Goal: Task Accomplishment & Management: Complete application form

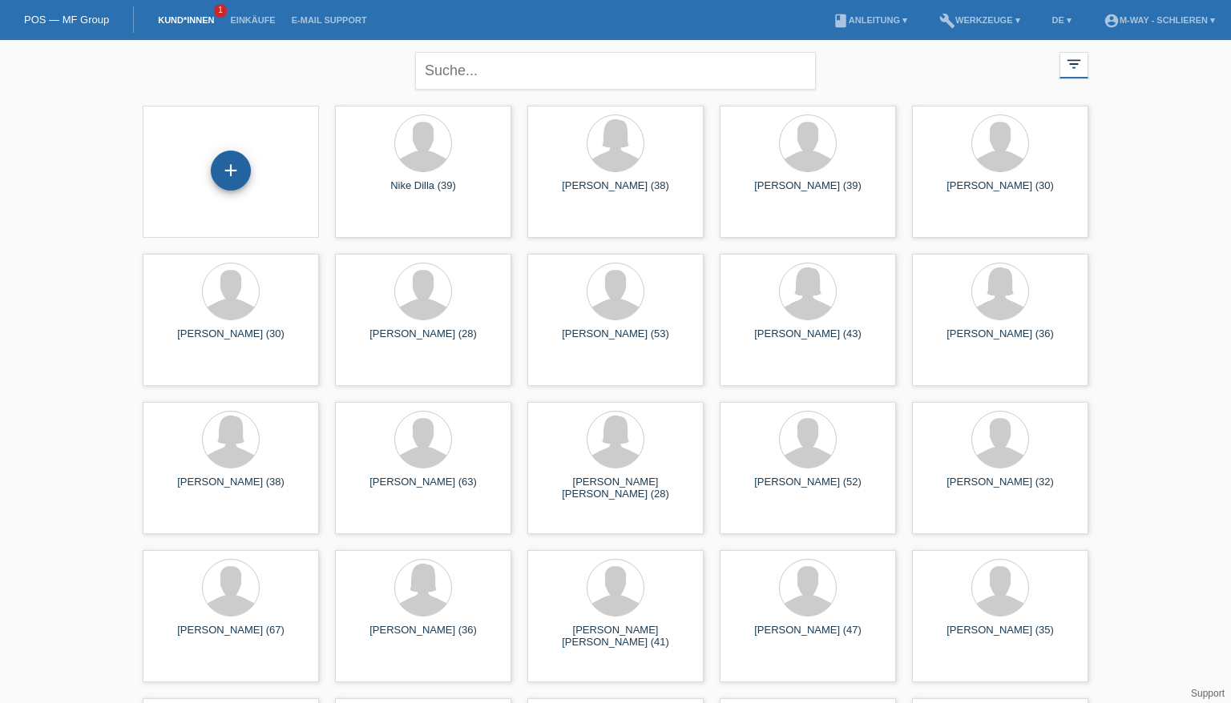
click at [218, 168] on div "+" at bounding box center [231, 171] width 40 height 40
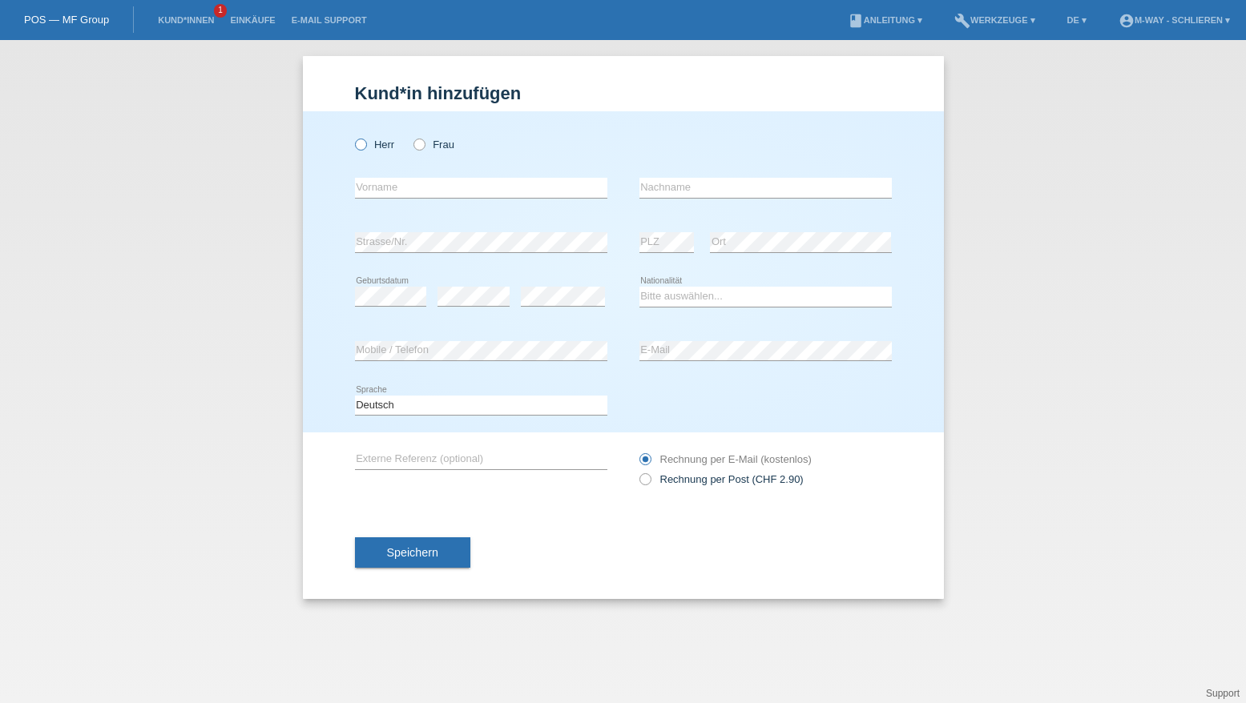
click at [352, 136] on icon at bounding box center [352, 136] width 0 height 0
click at [361, 147] on input "Herr" at bounding box center [360, 144] width 10 height 10
radio input "true"
click at [373, 183] on input "text" at bounding box center [481, 188] width 252 height 20
type input "M"
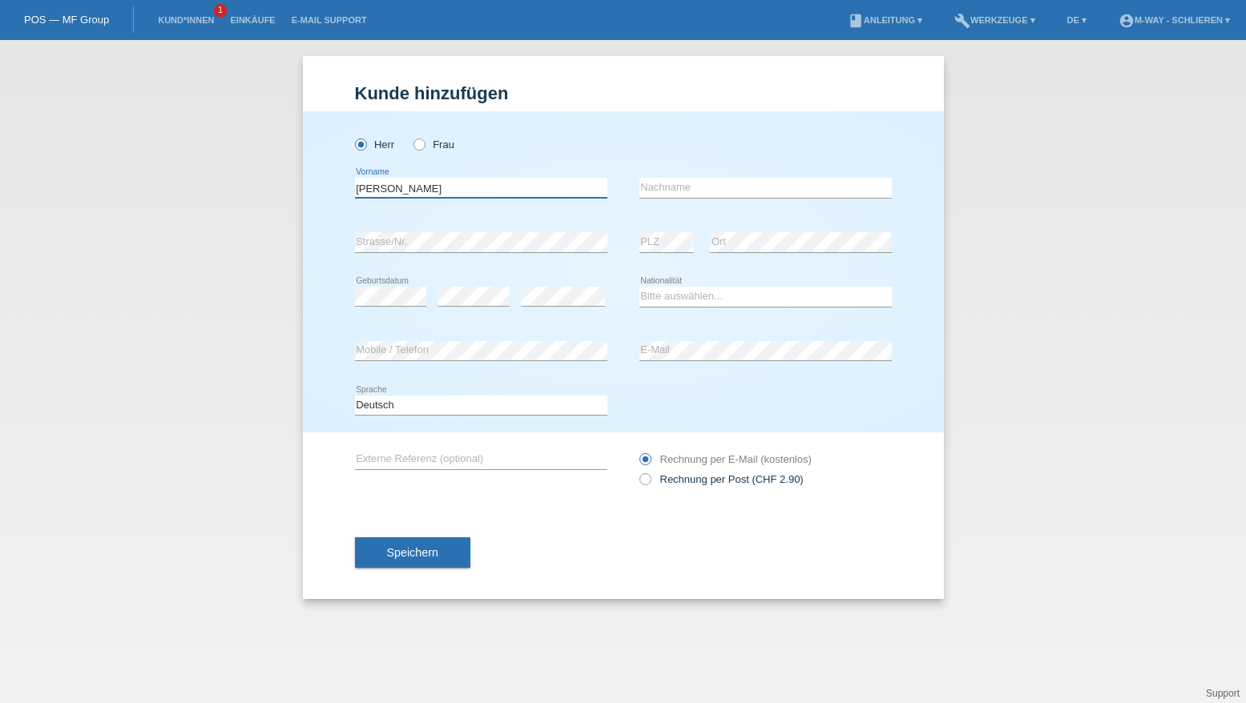
type input "[PERSON_NAME]"
click at [661, 188] on input "text" at bounding box center [765, 188] width 252 height 20
type input "[PERSON_NAME]"
click at [677, 298] on select "Bitte auswählen... Schweiz Deutschland Liechtenstein Österreich ------------ Af…" at bounding box center [765, 296] width 252 height 19
select select "CH"
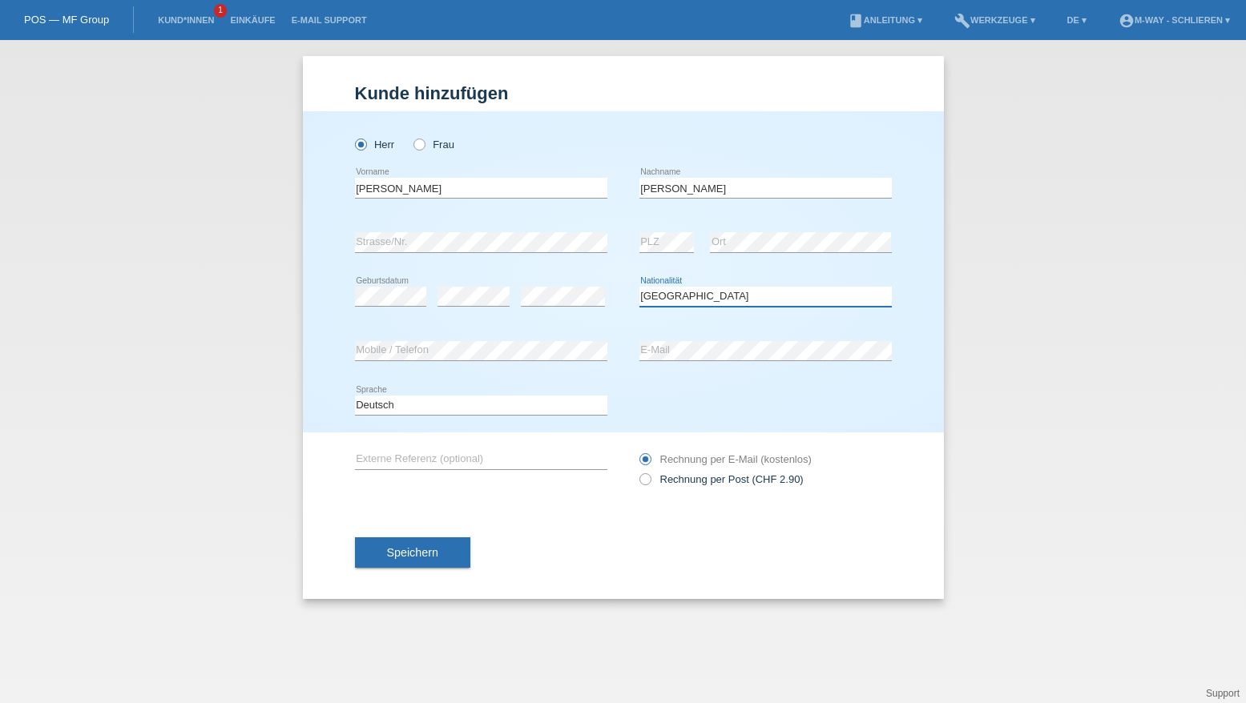
click at [639, 287] on select "Bitte auswählen... Schweiz Deutschland Liechtenstein Österreich ------------ Af…" at bounding box center [765, 296] width 252 height 19
click at [435, 547] on span "Speichern" at bounding box center [412, 552] width 51 height 13
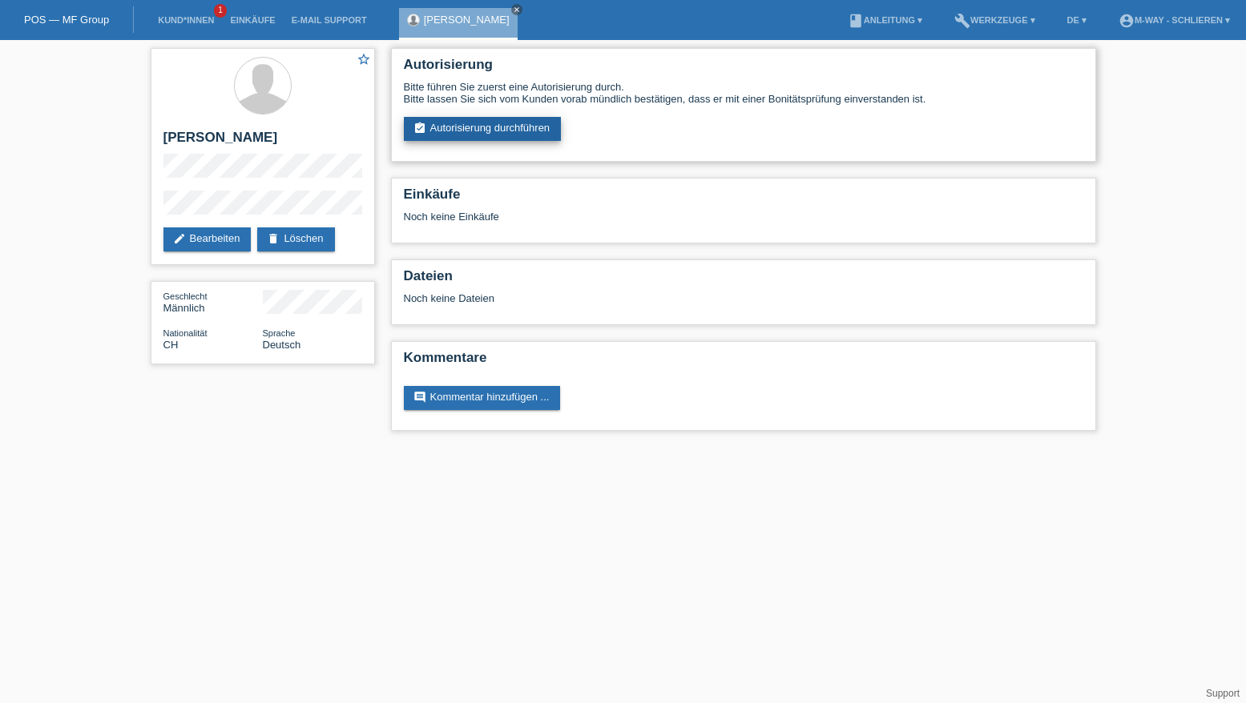
click at [498, 123] on link "assignment_turned_in Autorisierung durchführen" at bounding box center [483, 129] width 158 height 24
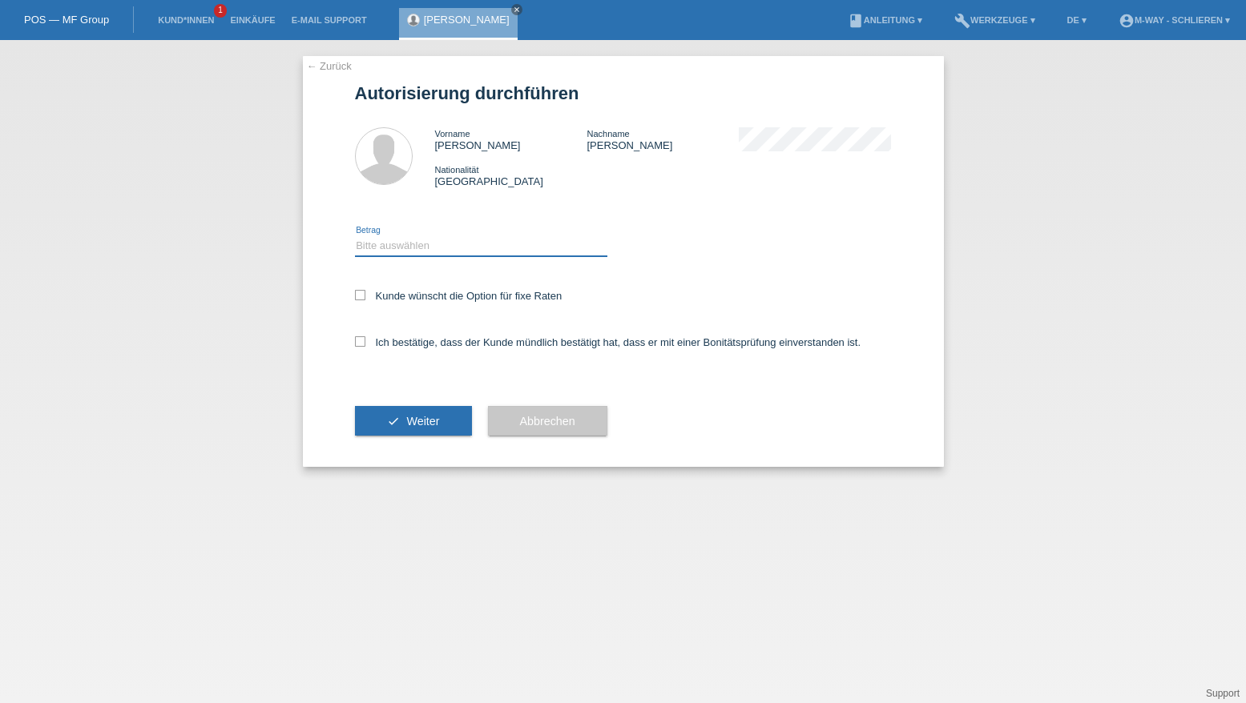
click at [433, 241] on select "Bitte auswählen CHF 1.00 - CHF 499.00 CHF 500.00 - CHF 1'999.00 CHF 2'000.00 - …" at bounding box center [481, 245] width 252 height 19
select select "3"
click at [355, 236] on select "Bitte auswählen CHF 1.00 - CHF 499.00 CHF 500.00 - CHF 1'999.00 CHF 2'000.00 - …" at bounding box center [481, 245] width 252 height 19
click at [357, 296] on icon at bounding box center [360, 295] width 10 height 10
click at [357, 296] on input "Kunde wünscht die Option für fixe Raten" at bounding box center [360, 295] width 10 height 10
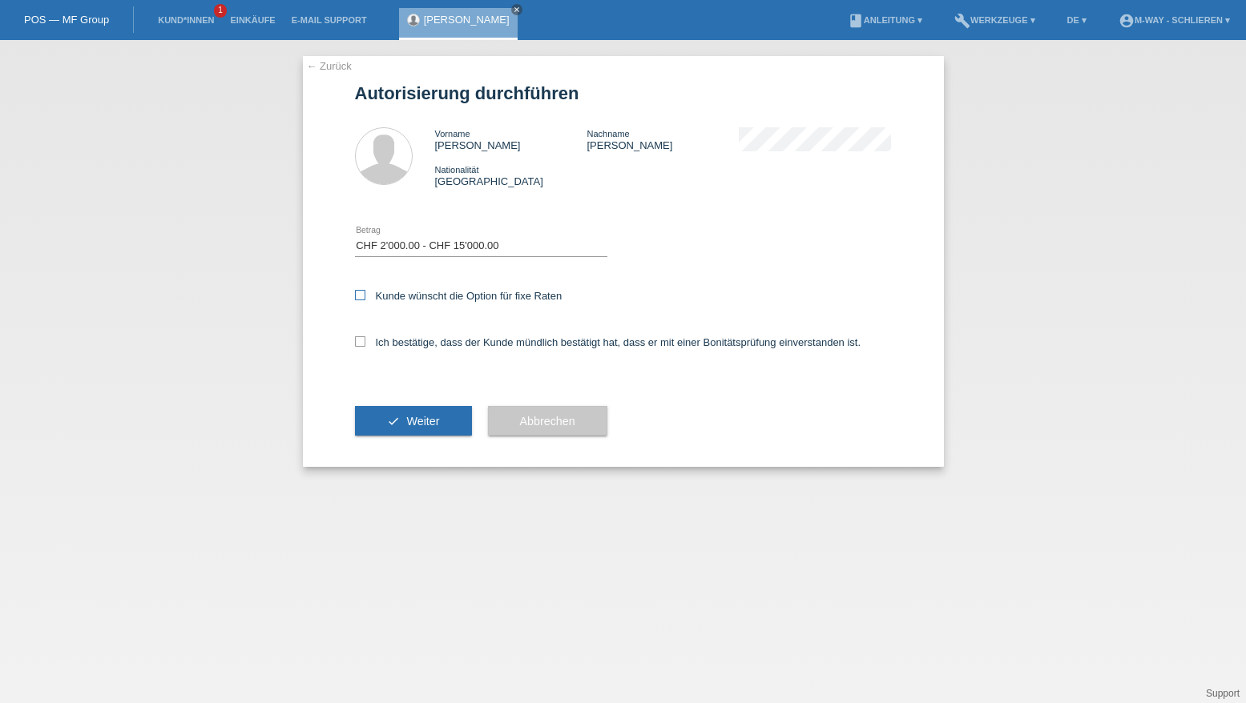
checkbox input "true"
click at [359, 340] on icon at bounding box center [360, 341] width 10 height 10
click at [359, 340] on input "Ich bestätige, dass der Kunde mündlich bestätigt hat, dass er mit einer Bonität…" at bounding box center [360, 341] width 10 height 10
checkbox input "true"
click at [389, 418] on button "check Weiter" at bounding box center [413, 421] width 117 height 30
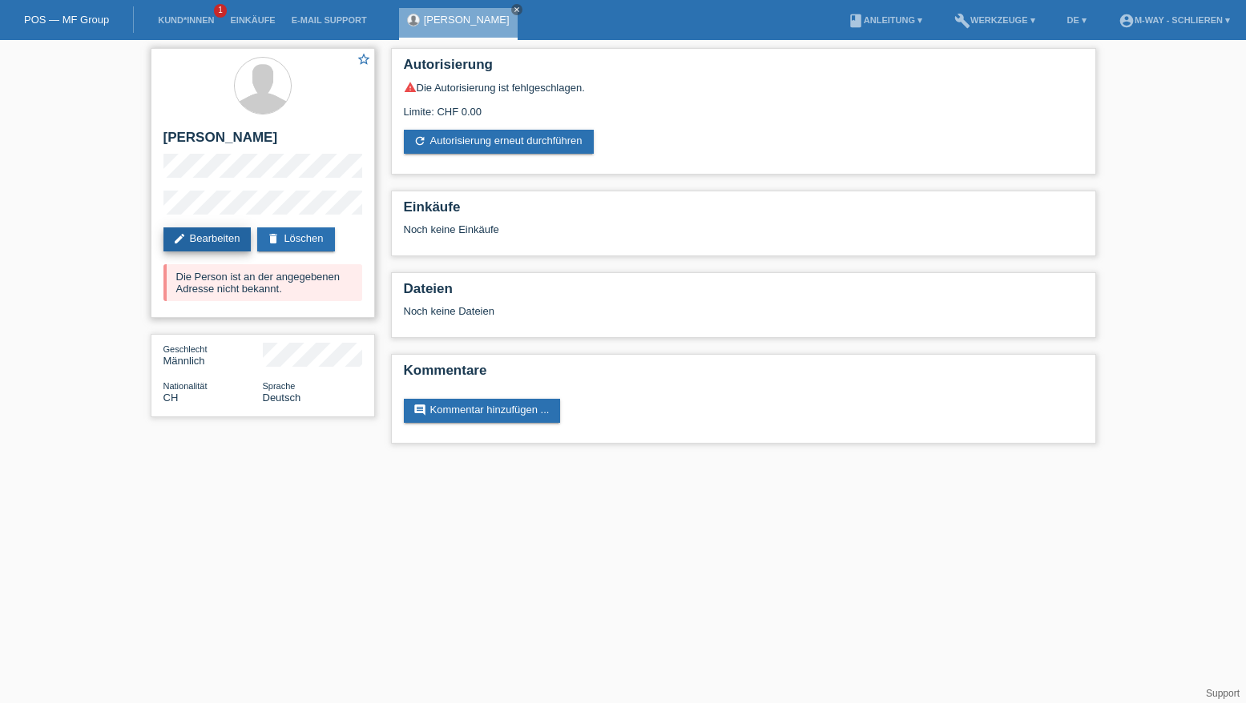
click at [210, 248] on link "edit Bearbeiten" at bounding box center [207, 240] width 88 height 24
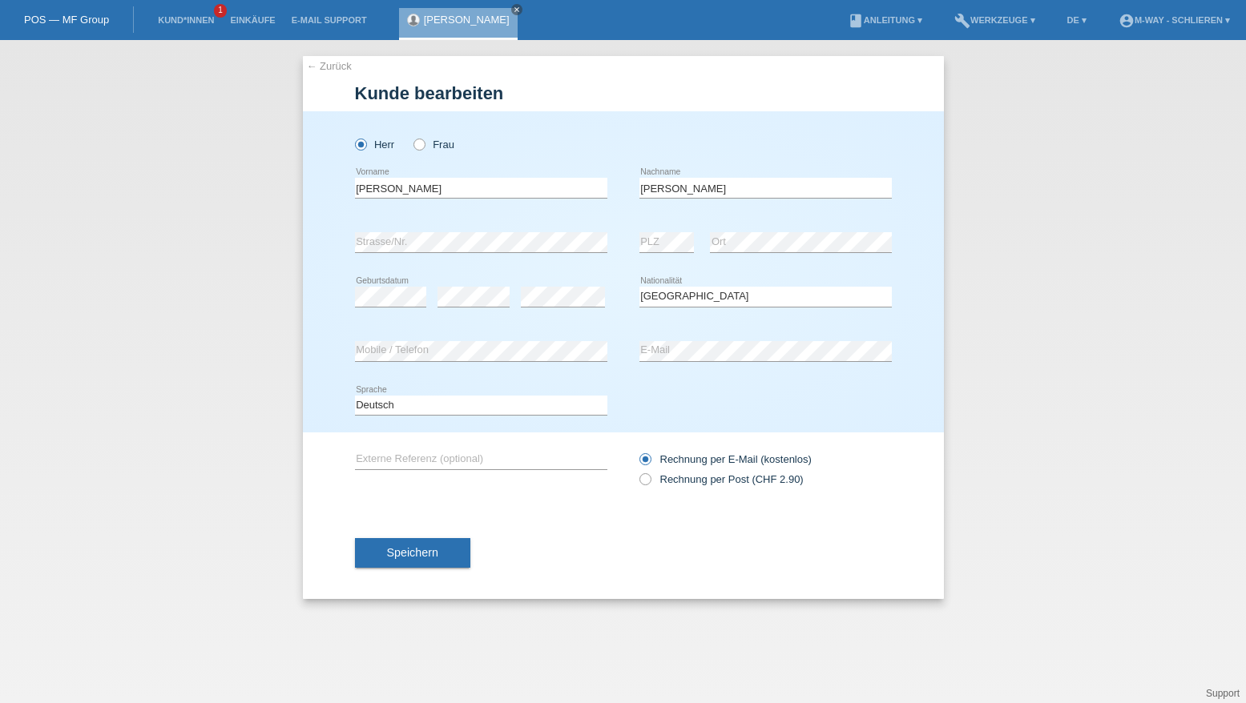
select select "CH"
click at [379, 566] on button "Speichern" at bounding box center [412, 553] width 115 height 30
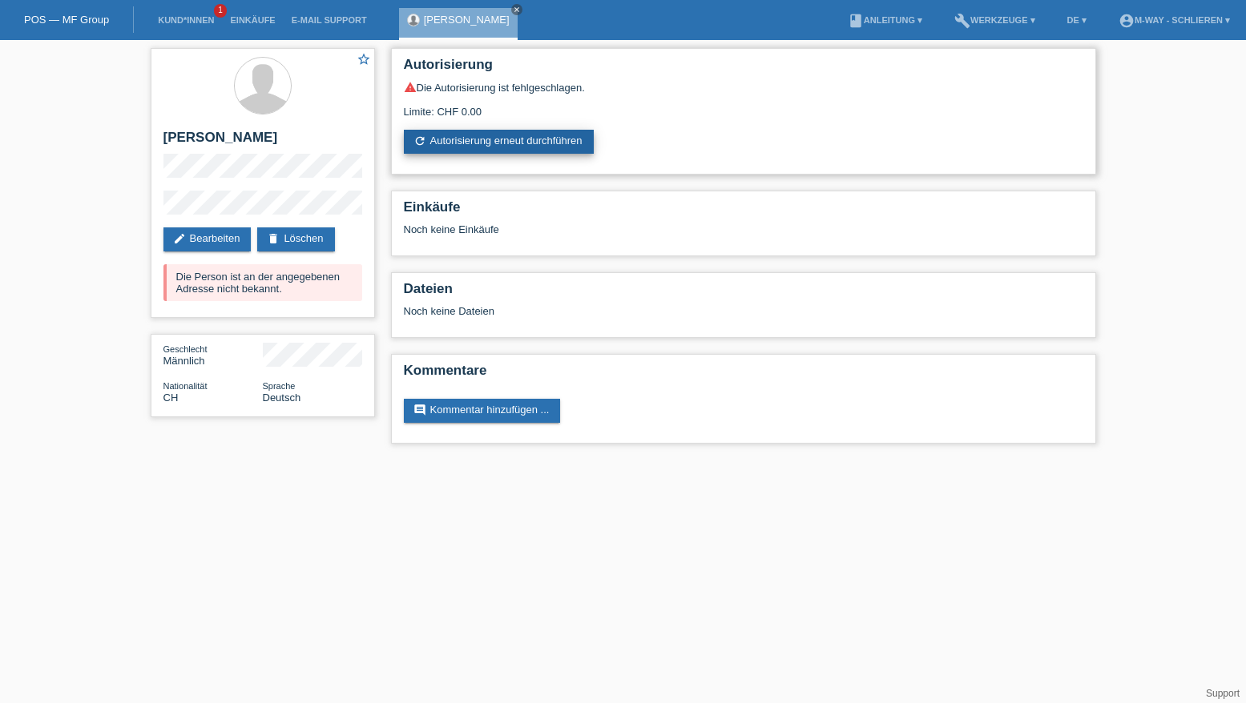
click at [498, 131] on link "refresh Autorisierung erneut durchführen" at bounding box center [499, 142] width 190 height 24
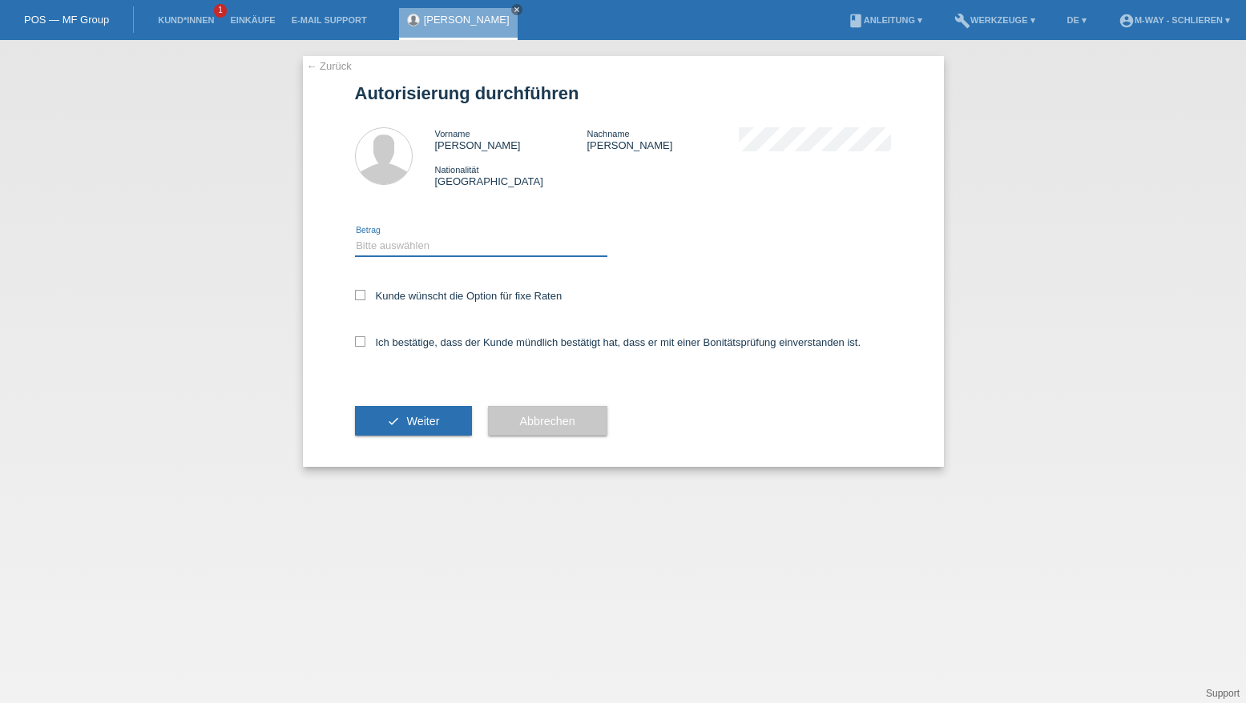
click at [417, 244] on select "Bitte auswählen CHF 1.00 - CHF 499.00 CHF 500.00 - CHF 1'999.00 CHF 2'000.00 - …" at bounding box center [481, 245] width 252 height 19
select select "3"
click at [355, 236] on select "Bitte auswählen CHF 1.00 - CHF 499.00 CHF 500.00 - CHF 1'999.00 CHF 2'000.00 - …" at bounding box center [481, 245] width 252 height 19
drag, startPoint x: 357, startPoint y: 291, endPoint x: 357, endPoint y: 308, distance: 17.6
click at [357, 295] on icon at bounding box center [360, 295] width 10 height 10
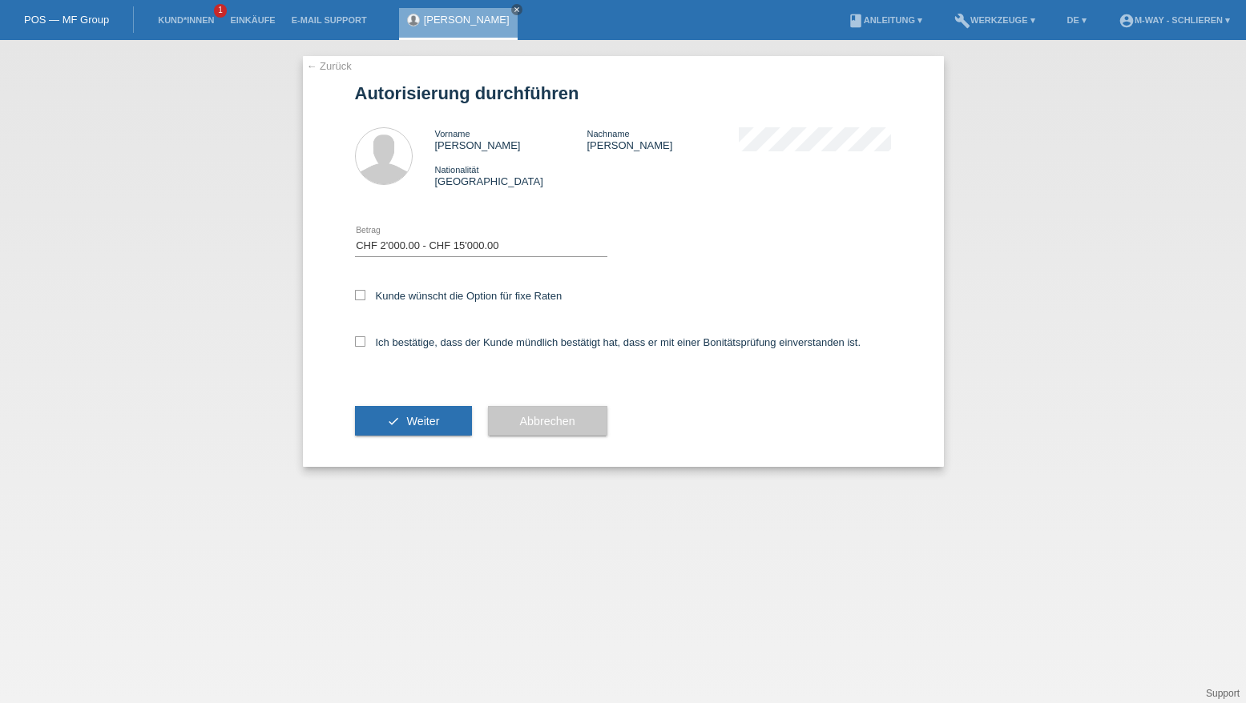
click at [357, 295] on input "Kunde wünscht die Option für fixe Raten" at bounding box center [360, 295] width 10 height 10
checkbox input "true"
click at [358, 343] on icon at bounding box center [360, 341] width 10 height 10
click at [358, 343] on input "Ich bestätige, dass der Kunde mündlich bestätigt hat, dass er mit einer Bonität…" at bounding box center [360, 341] width 10 height 10
checkbox input "true"
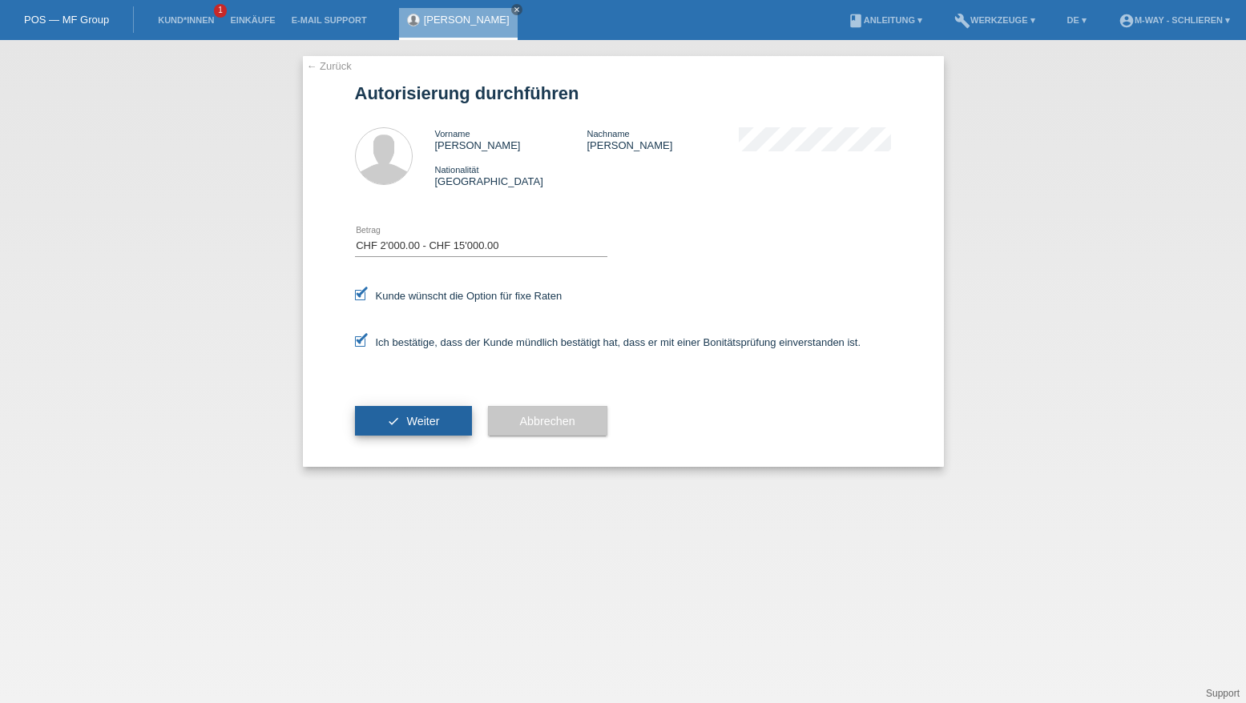
click at [397, 421] on button "check Weiter" at bounding box center [413, 421] width 117 height 30
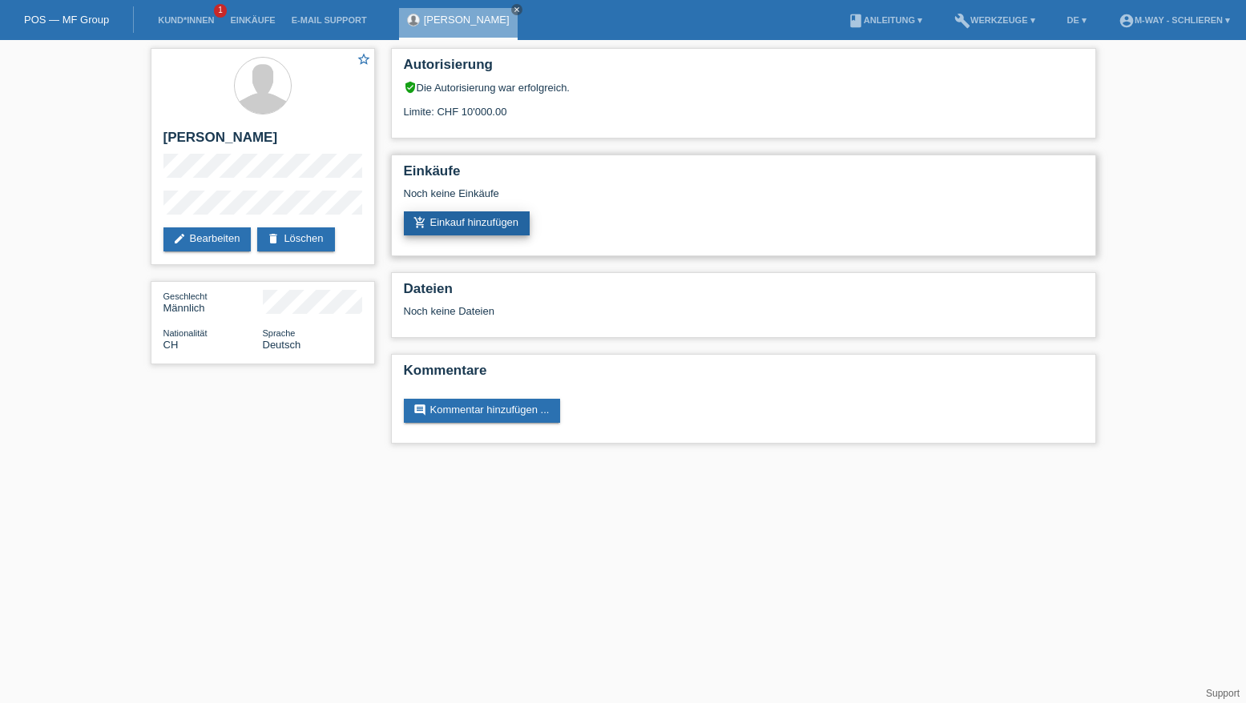
click at [510, 226] on link "add_shopping_cart Einkauf hinzufügen" at bounding box center [467, 224] width 127 height 24
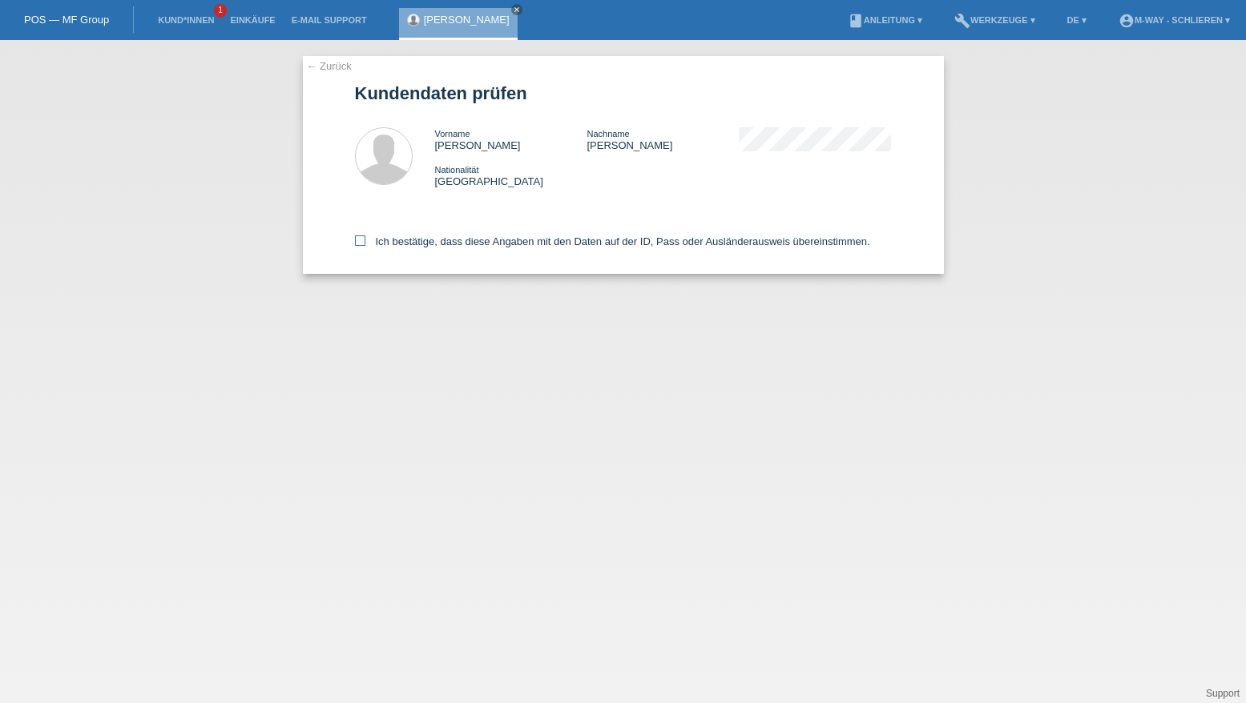
click at [361, 241] on icon at bounding box center [360, 241] width 10 height 10
click at [361, 241] on input "Ich bestätige, dass diese Angaben mit den Daten auf der ID, Pass oder Ausländer…" at bounding box center [360, 241] width 10 height 10
checkbox input "true"
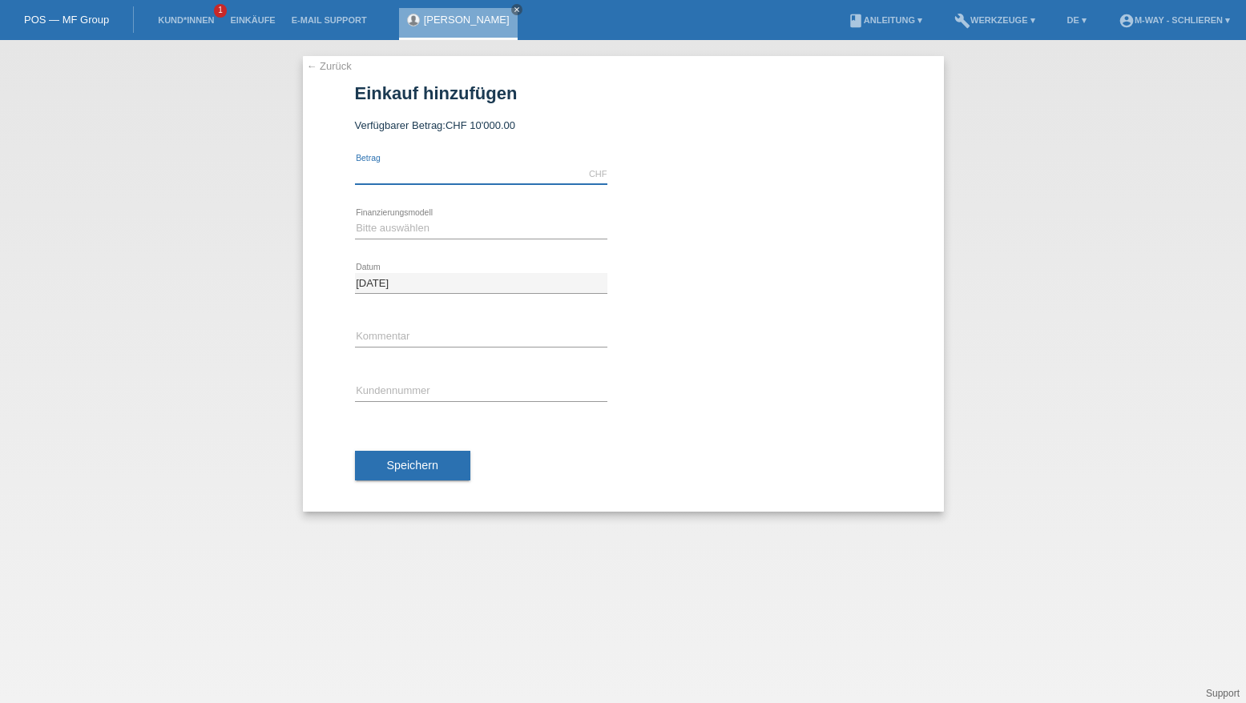
click at [417, 175] on input "text" at bounding box center [481, 174] width 252 height 20
type input "2064.00"
click at [450, 223] on select "Bitte auswählen Fixe Raten Kauf auf Rechnung mit Teilzahlungsoption" at bounding box center [481, 228] width 252 height 19
select select "77"
click at [355, 219] on select "Bitte auswählen Fixe Raten Kauf auf Rechnung mit Teilzahlungsoption" at bounding box center [481, 228] width 252 height 19
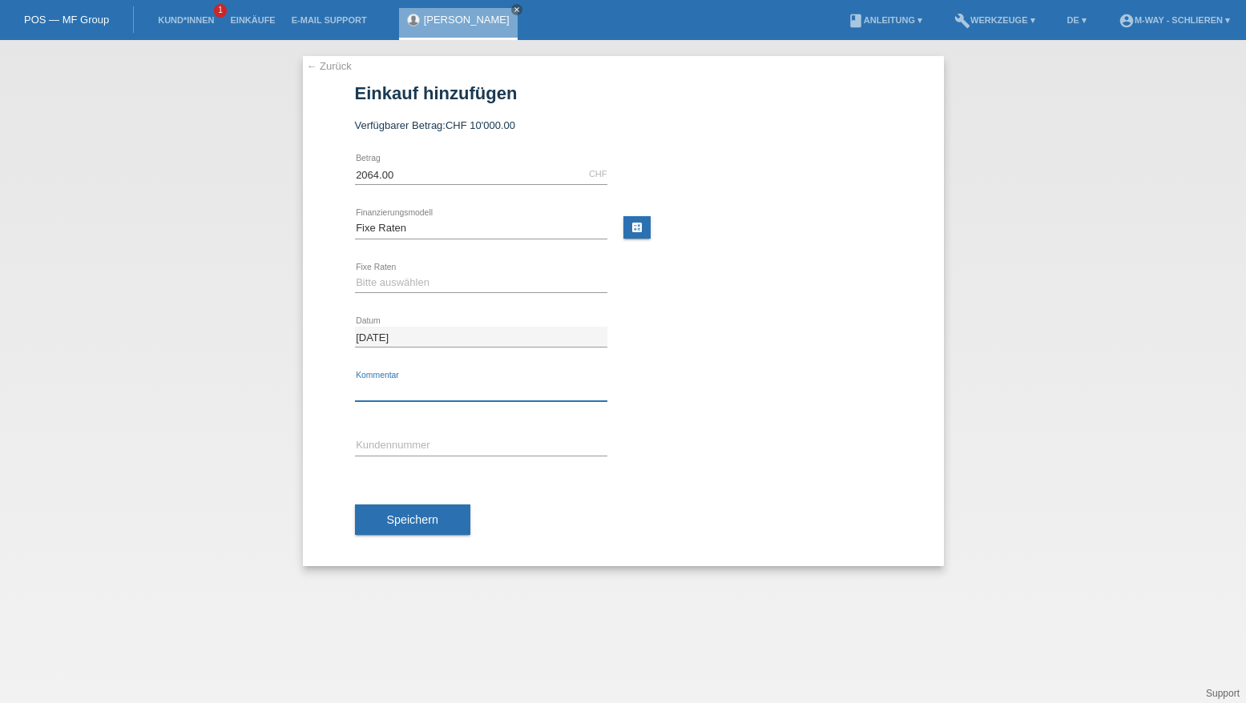
click at [383, 389] on input "text" at bounding box center [481, 391] width 252 height 20
click at [376, 438] on input "text" at bounding box center [481, 446] width 252 height 20
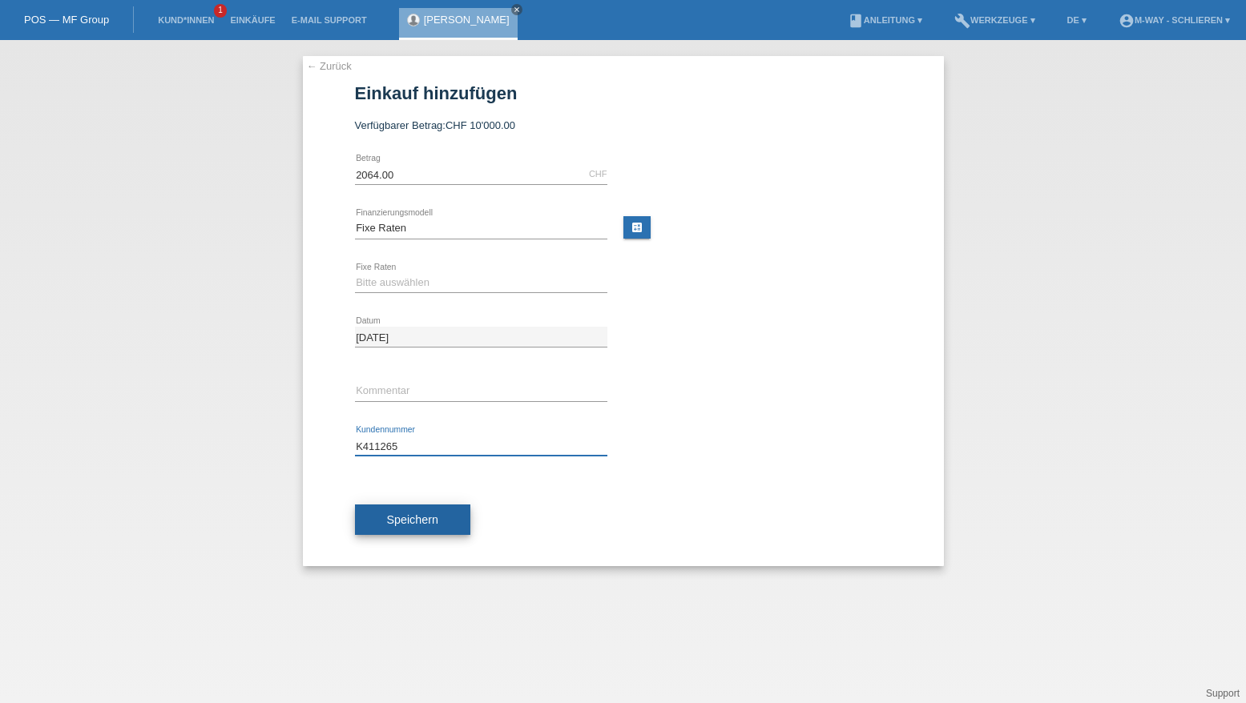
type input "K411265"
click at [410, 516] on span "Speichern" at bounding box center [412, 520] width 51 height 13
click at [408, 275] on select "Bitte auswählen 4 Raten 5 Raten 6 Raten 7 Raten 8 Raten 9 Raten 10 Raten 11 Rat…" at bounding box center [481, 282] width 252 height 19
select select "202"
click at [355, 273] on select "Bitte auswählen 4 Raten 5 Raten 6 Raten 7 Raten 8 Raten 9 Raten 10 Raten 11 Rat…" at bounding box center [481, 282] width 252 height 19
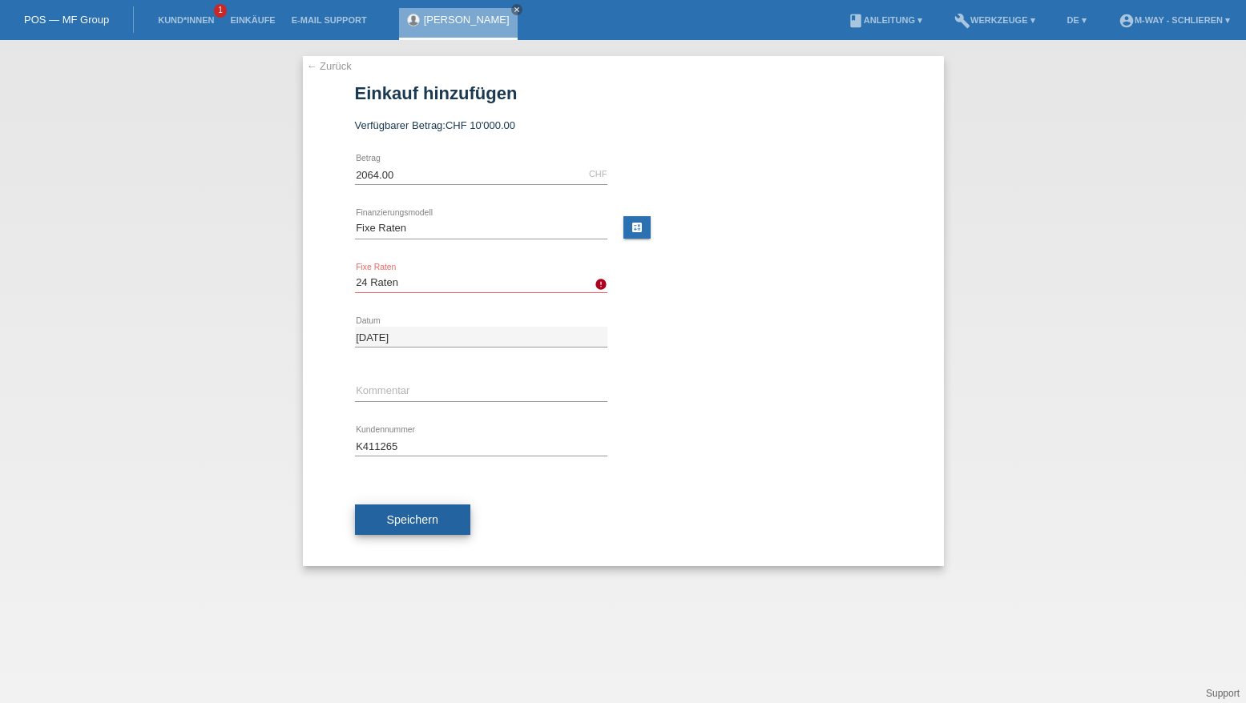
click at [399, 514] on span "Speichern" at bounding box center [412, 520] width 51 height 13
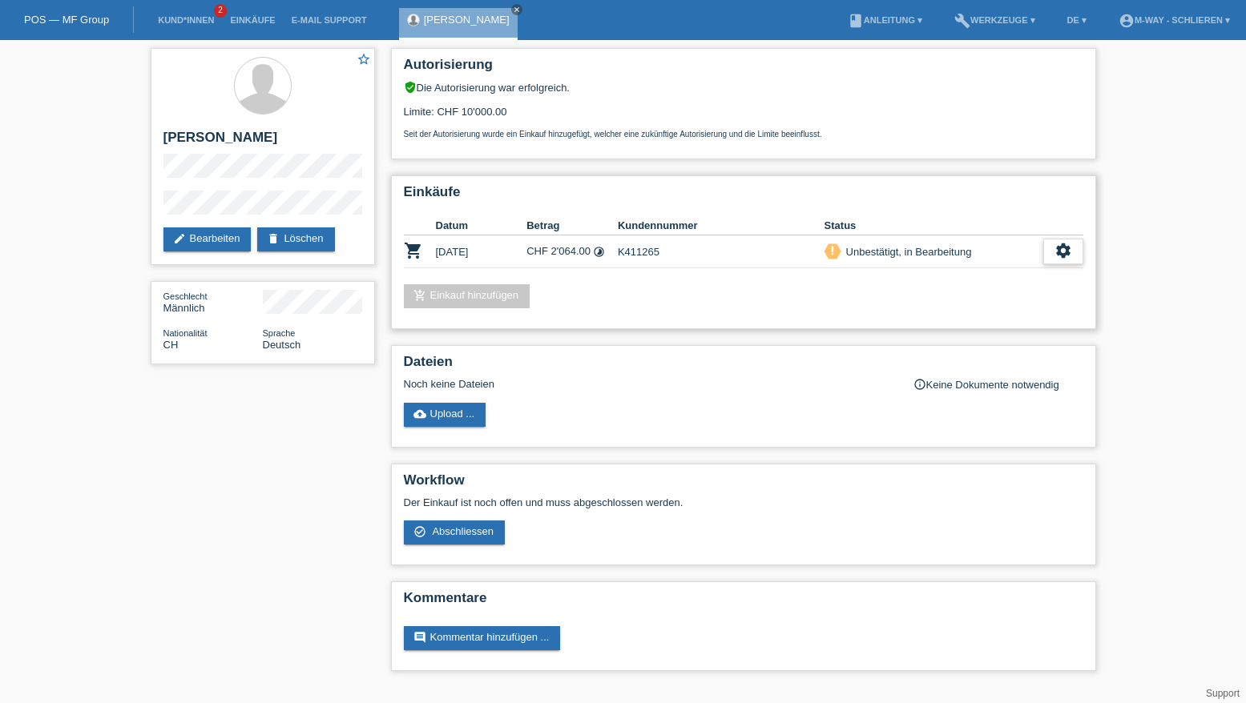
click at [1071, 250] on icon "settings" at bounding box center [1063, 251] width 18 height 18
click at [949, 327] on span "Abschliessen" at bounding box center [937, 324] width 66 height 19
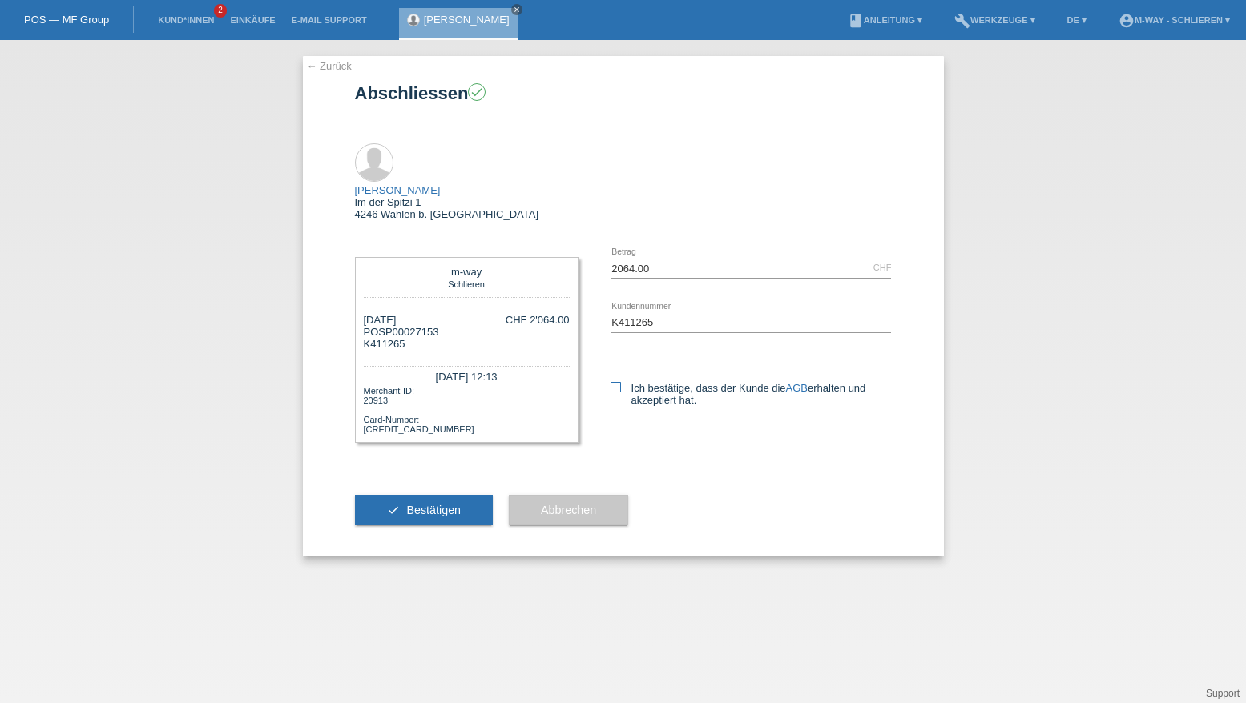
click at [618, 382] on icon at bounding box center [615, 387] width 10 height 10
click at [618, 382] on input "Ich bestätige, dass der Kunde die AGB erhalten und akzeptiert hat." at bounding box center [615, 387] width 10 height 10
checkbox input "true"
click at [433, 504] on span "Bestätigen" at bounding box center [433, 510] width 54 height 13
